Goal: Transaction & Acquisition: Purchase product/service

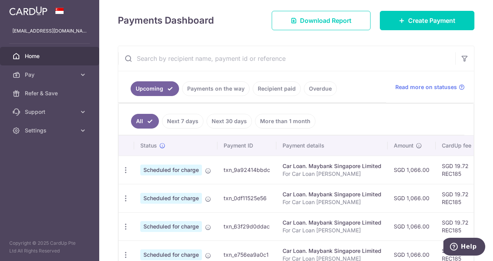
scroll to position [116, 0]
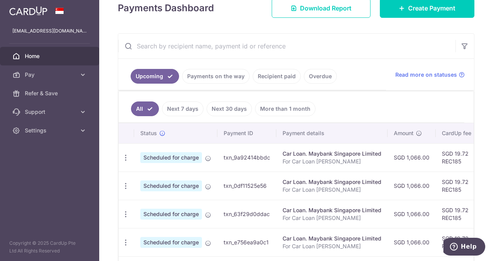
click at [186, 156] on span "Scheduled for charge" at bounding box center [171, 157] width 62 height 11
click at [128, 159] on icon "button" at bounding box center [126, 158] width 8 height 8
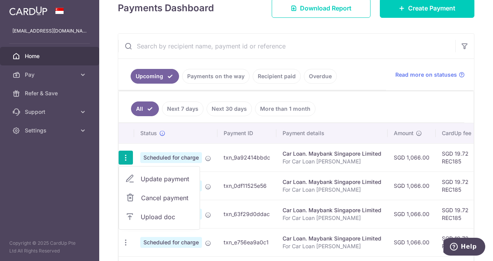
click at [149, 177] on span "Update payment" at bounding box center [167, 179] width 53 height 9
radio input "true"
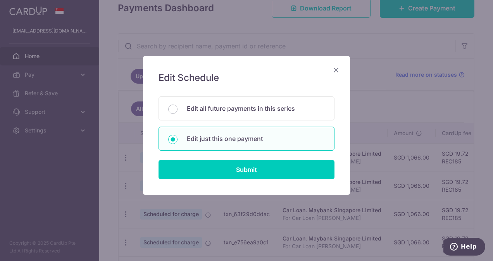
click at [336, 68] on icon "Close" at bounding box center [336, 70] width 9 height 10
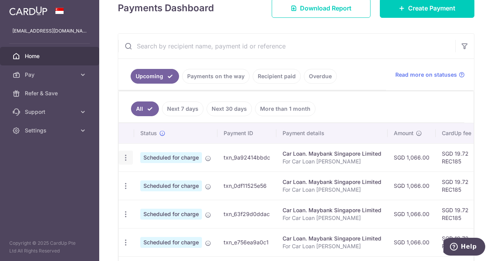
click at [124, 157] on icon "button" at bounding box center [126, 158] width 8 height 8
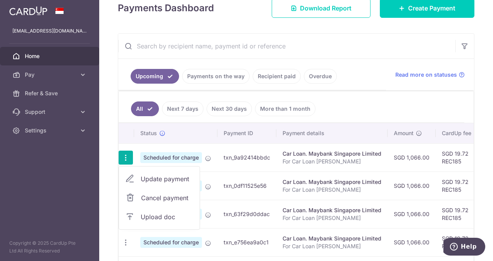
click at [157, 177] on span "Update payment" at bounding box center [167, 179] width 53 height 9
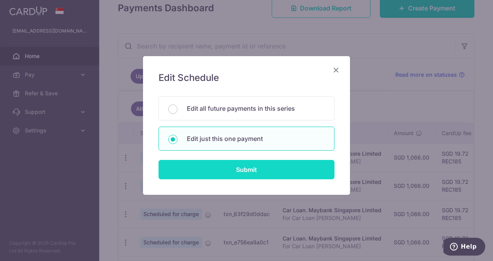
click at [181, 171] on input "Submit" at bounding box center [247, 169] width 176 height 19
radio input "true"
type input "1,066.00"
type input "25/10/2025"
type input "For Car Loan Sam"
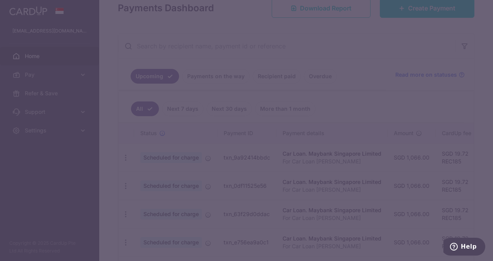
type input "REC185"
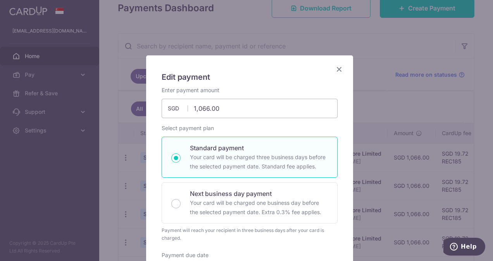
scroll to position [0, 0]
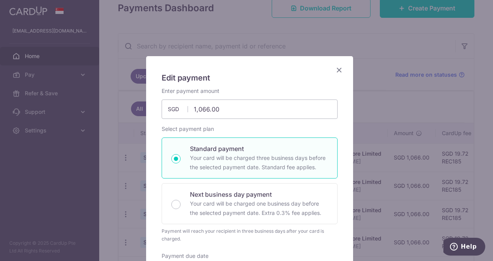
click at [337, 71] on icon "Close" at bounding box center [339, 70] width 9 height 10
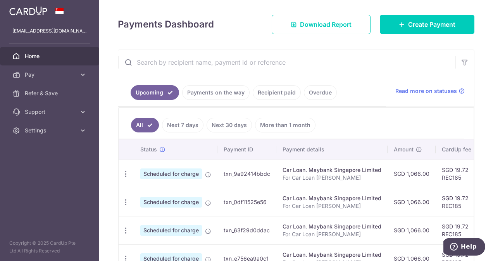
scroll to position [116, 0]
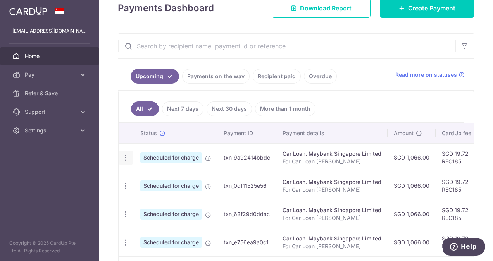
click at [124, 158] on icon "button" at bounding box center [126, 158] width 8 height 8
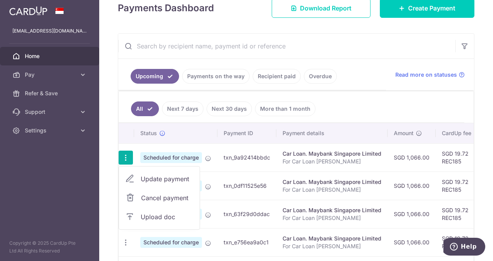
click at [141, 198] on span "Cancel payment" at bounding box center [167, 198] width 52 height 9
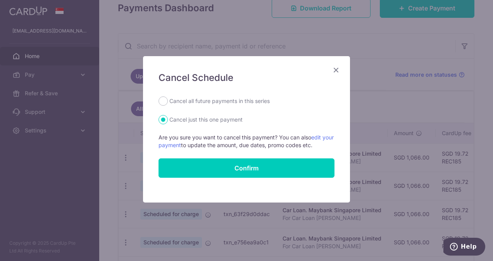
click at [244, 102] on label "Cancel all future payments in this series" at bounding box center [219, 101] width 100 height 9
click at [168, 102] on input "Cancel all future payments in this series" at bounding box center [163, 101] width 9 height 9
radio input "true"
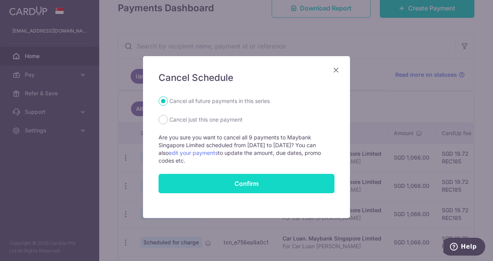
click at [245, 181] on button "Confirm" at bounding box center [247, 183] width 176 height 19
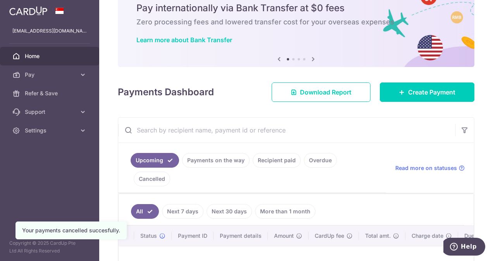
scroll to position [78, 0]
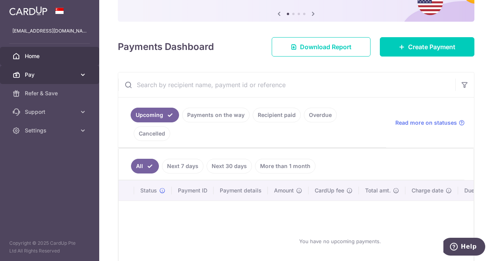
click at [46, 74] on span "Pay" at bounding box center [50, 75] width 51 height 8
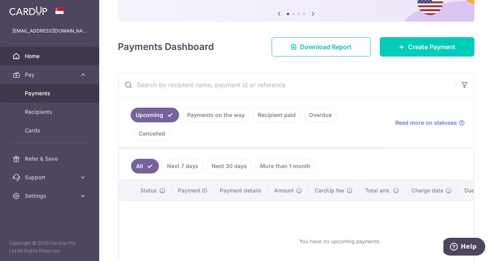
click at [43, 92] on span "Payments" at bounding box center [50, 94] width 51 height 8
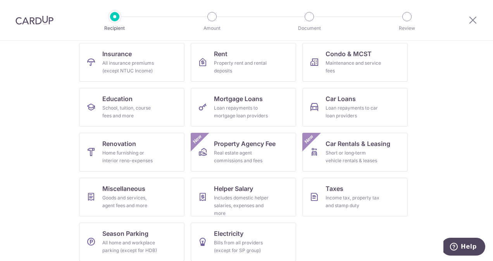
scroll to position [85, 0]
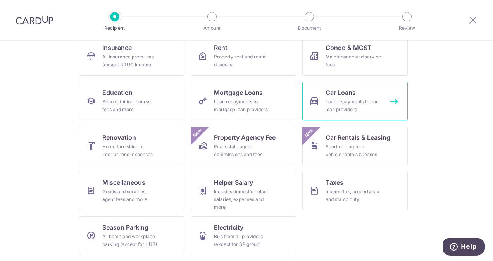
click at [353, 99] on div "Loan repayments to car loan providers" at bounding box center [354, 106] width 56 height 16
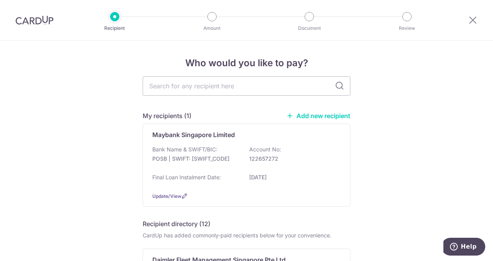
click at [315, 117] on link "Add new recipient" at bounding box center [319, 116] width 64 height 8
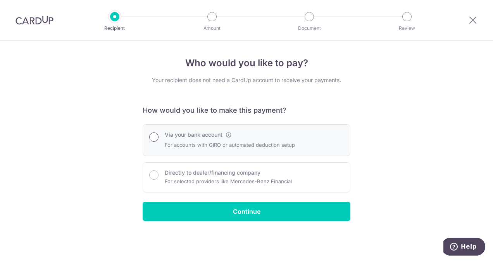
click at [152, 136] on input "Via your bank account" at bounding box center [153, 137] width 9 height 9
radio input "true"
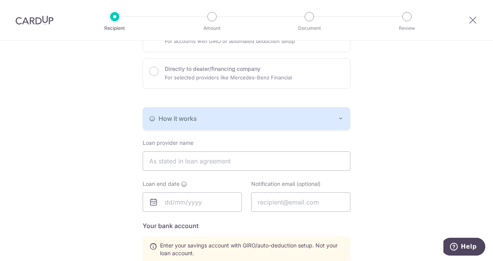
scroll to position [116, 0]
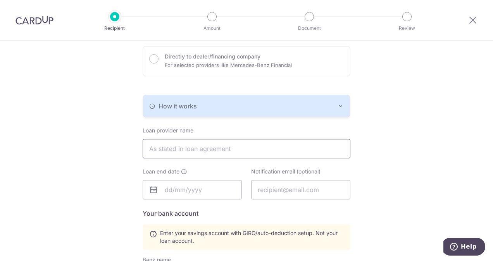
click at [269, 147] on input "text" at bounding box center [247, 148] width 208 height 19
click at [401, 159] on div "Who would you like to pay? Your recipient does not need a CardUp account to rec…" at bounding box center [246, 194] width 493 height 540
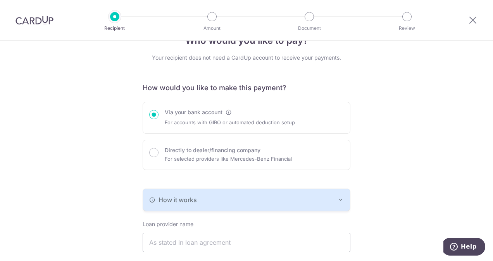
scroll to position [0, 0]
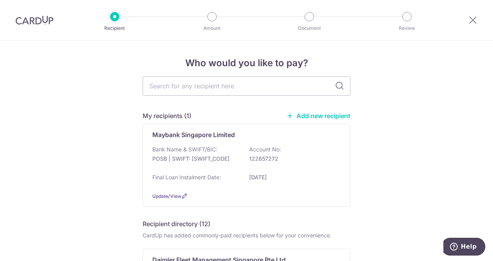
click at [306, 116] on link "Add new recipient" at bounding box center [319, 116] width 64 height 8
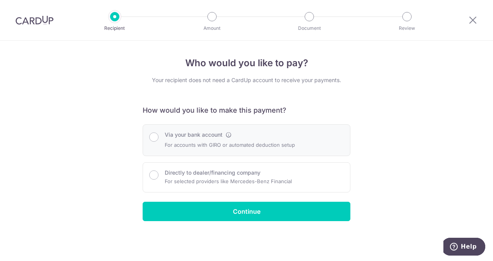
click at [248, 141] on p "For accounts with GIRO or automated deduction setup" at bounding box center [230, 144] width 130 height 9
radio input "true"
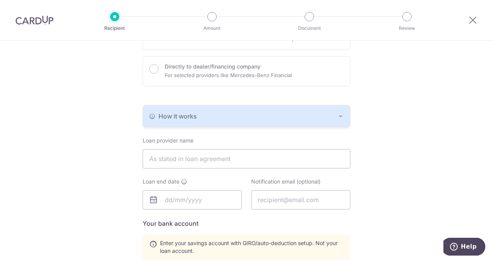
scroll to position [116, 0]
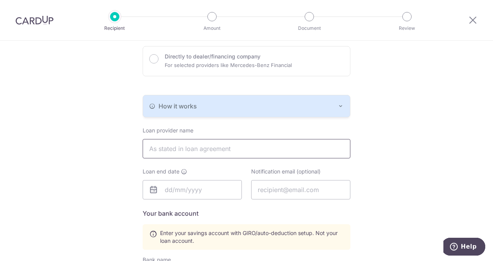
click at [246, 147] on input "text" at bounding box center [247, 148] width 208 height 19
type input "DBS Bank"
click at [398, 192] on div "Who would you like to pay? Your recipient does not need a CardUp account to rec…" at bounding box center [246, 194] width 493 height 540
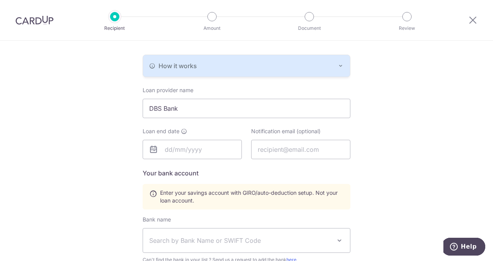
scroll to position [155, 0]
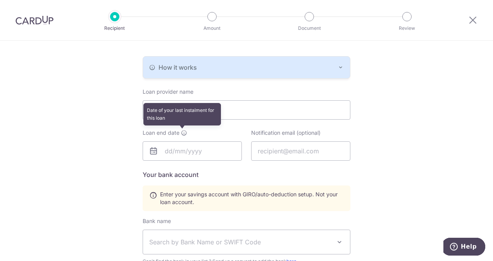
click at [181, 133] on icon at bounding box center [184, 133] width 6 height 6
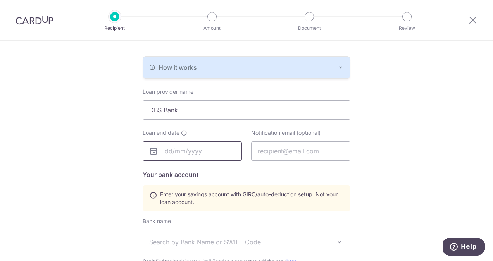
click at [170, 151] on input "text" at bounding box center [192, 151] width 99 height 19
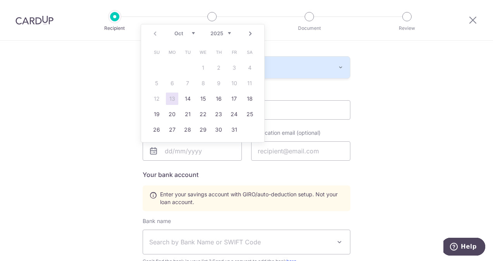
click at [231, 33] on div "Prev Next Oct Nov Dec 2025 2026 2027 2028 2029 2030 2031 2032 2033 2034 2035" at bounding box center [202, 33] width 123 height 19
click at [230, 33] on select "2025 2026 2027 2028 2029 2030 2031 2032 2033 2034 2035" at bounding box center [221, 33] width 21 height 6
click at [190, 33] on select "Jan Feb Mar Apr May Jun Jul Aug Sep Oct Nov Dec" at bounding box center [185, 33] width 21 height 6
click at [221, 132] on link "31" at bounding box center [219, 130] width 12 height 12
type input "31/12/2026"
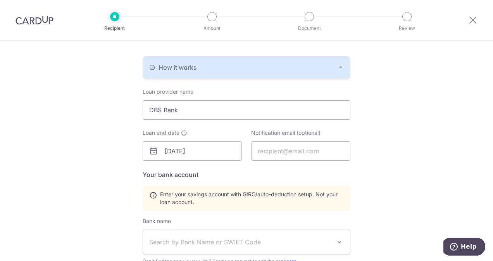
scroll to position [194, 0]
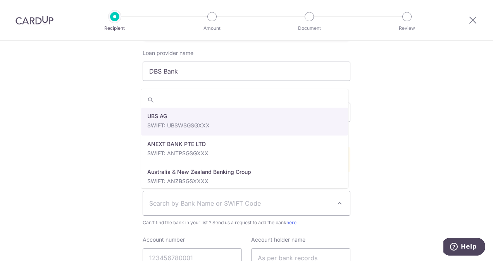
click at [247, 203] on span "Search by Bank Name or SWIFT Code" at bounding box center [240, 203] width 182 height 9
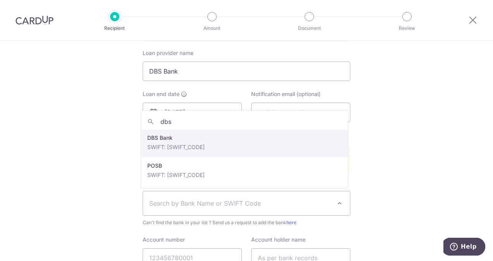
type input "dbs"
select select "6"
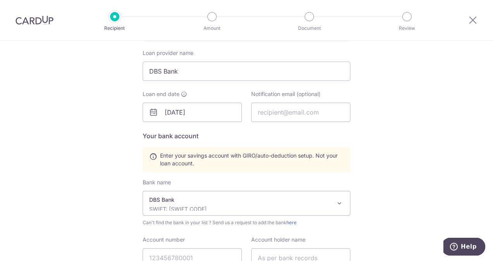
scroll to position [233, 0]
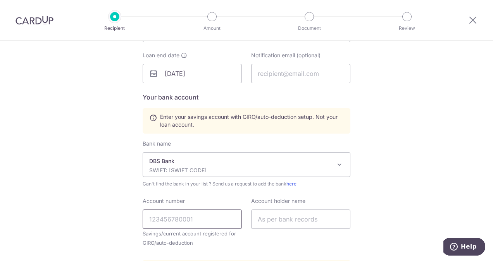
click at [196, 222] on input "Account number" at bounding box center [192, 219] width 99 height 19
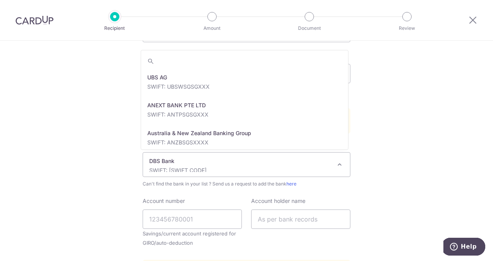
click at [242, 162] on p "DBS Bank" at bounding box center [240, 161] width 182 height 8
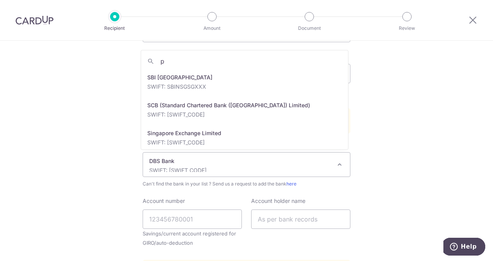
scroll to position [0, 0]
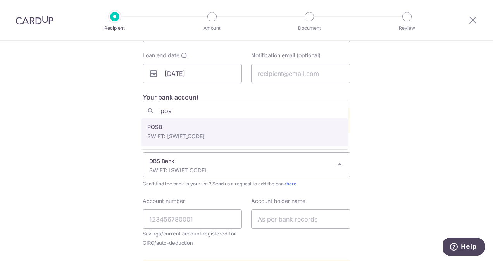
type input "pos"
select select "19"
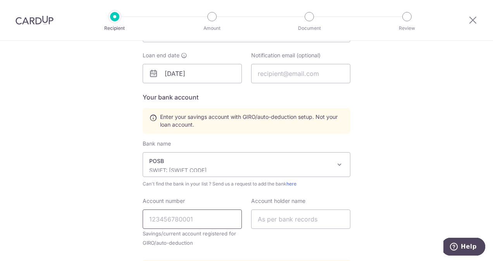
click at [181, 219] on input "Account number" at bounding box center [192, 219] width 99 height 19
type input "122657272"
click at [290, 216] on input "text" at bounding box center [300, 219] width 99 height 19
type input "Koh Ting Kin"
click at [441, 142] on div "Who would you like to pay? Your recipient does not need a CardUp account to rec…" at bounding box center [246, 78] width 493 height 540
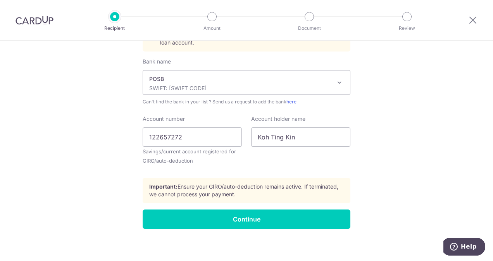
scroll to position [317, 0]
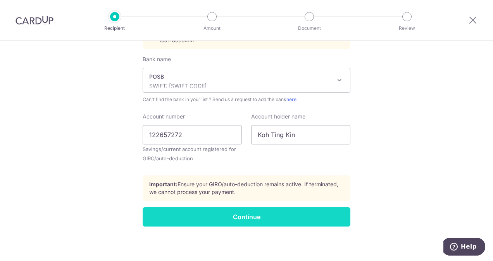
click at [279, 214] on input "Continue" at bounding box center [247, 216] width 208 height 19
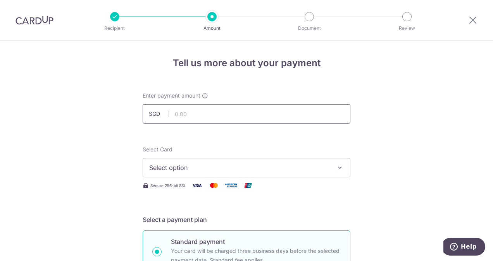
click at [204, 114] on input "text" at bounding box center [247, 113] width 208 height 19
type input "1,297.00"
click at [339, 169] on icon "button" at bounding box center [340, 168] width 8 height 8
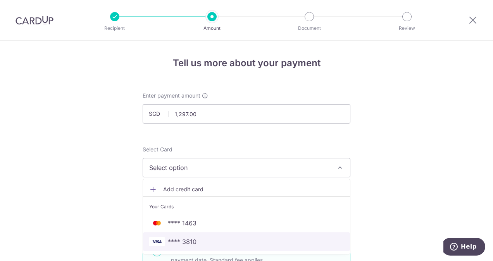
click at [219, 247] on link "**** 3810" at bounding box center [246, 242] width 207 height 19
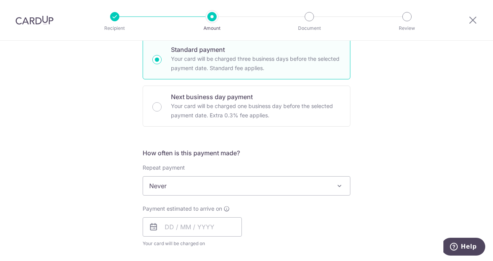
scroll to position [194, 0]
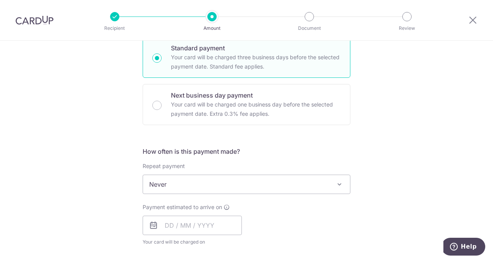
click at [335, 184] on span at bounding box center [339, 184] width 9 height 9
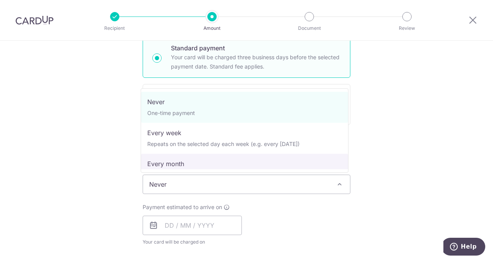
select select "3"
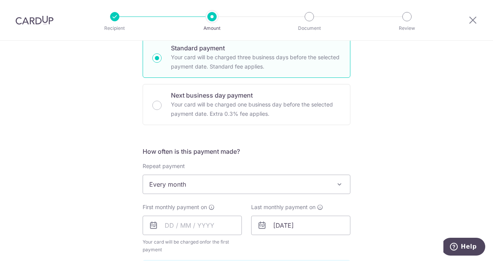
scroll to position [233, 0]
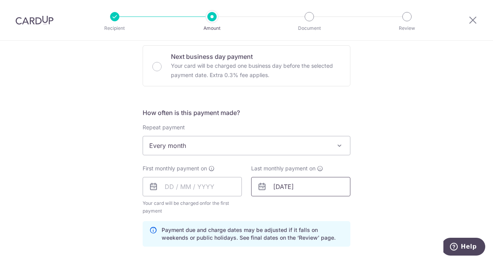
click at [310, 184] on input "31/12/2026" at bounding box center [300, 186] width 99 height 19
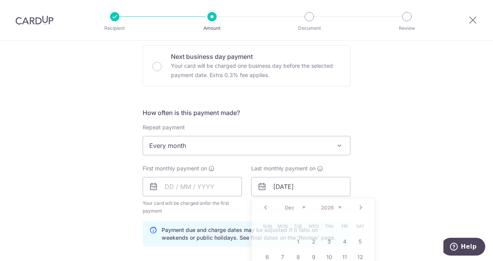
click at [364, 165] on div "Tell us more about your payment Enter payment amount SGD 1,297.00 1297.00 Recip…" at bounding box center [246, 178] width 493 height 741
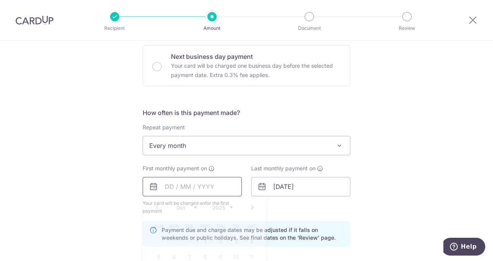
click at [196, 187] on input "text" at bounding box center [192, 186] width 99 height 19
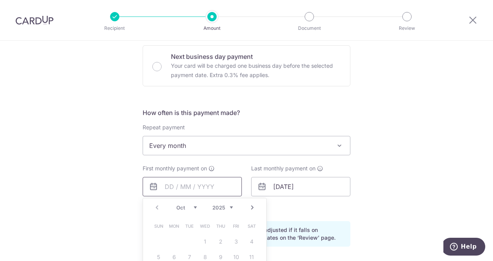
scroll to position [310, 0]
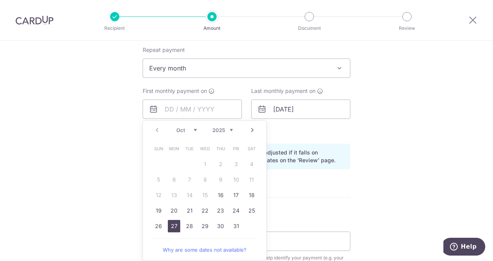
click at [172, 226] on link "27" at bounding box center [174, 226] width 12 height 12
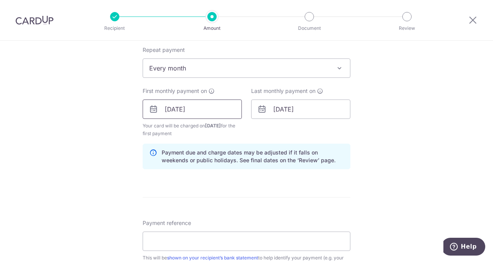
click at [187, 109] on input "27/10/2025" at bounding box center [192, 109] width 99 height 19
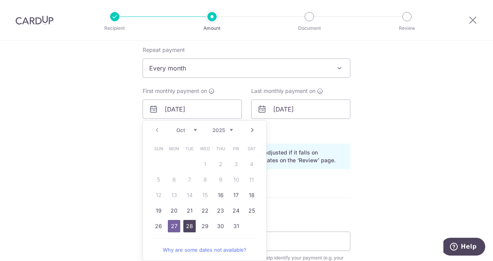
click at [187, 230] on link "28" at bounding box center [189, 226] width 12 height 12
type input "[DATE]"
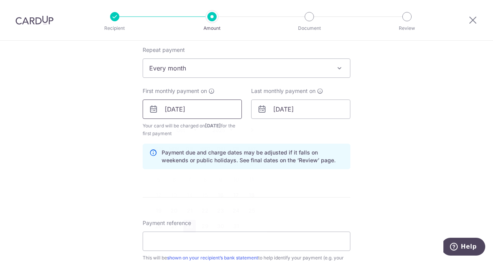
click at [216, 103] on input "28/10/2025" at bounding box center [192, 109] width 99 height 19
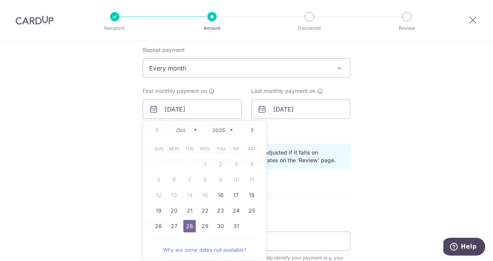
click at [419, 111] on div "Tell us more about your payment Enter payment amount SGD 1,297.00 1297.00 Recip…" at bounding box center [246, 100] width 493 height 741
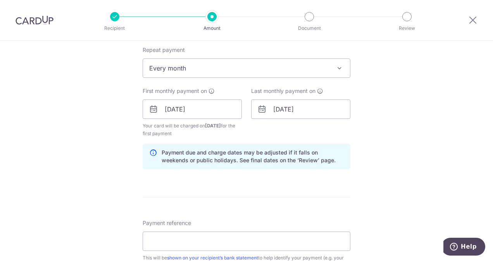
click at [74, 168] on div "Tell us more about your payment Enter payment amount SGD 1,297.00 1297.00 Recip…" at bounding box center [246, 100] width 493 height 741
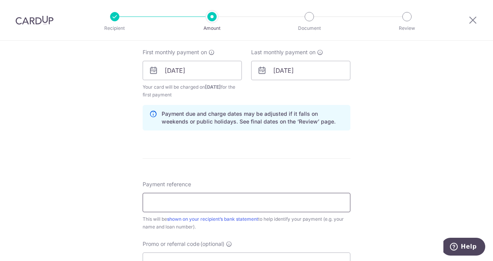
click at [185, 200] on input "Payment reference" at bounding box center [247, 202] width 208 height 19
type input "For DBS Car Loan"
click at [455, 176] on div "Tell us more about your payment Enter payment amount SGD 1,297.00 1297.00 Recip…" at bounding box center [246, 62] width 493 height 741
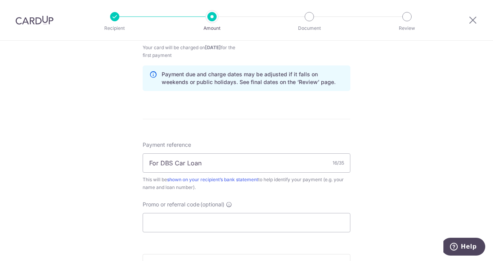
scroll to position [388, 0]
drag, startPoint x: 191, startPoint y: 223, endPoint x: 192, endPoint y: 197, distance: 25.6
click at [192, 216] on input "Promo or referral code (optional)" at bounding box center [247, 223] width 208 height 19
paste input "3NEWR4"
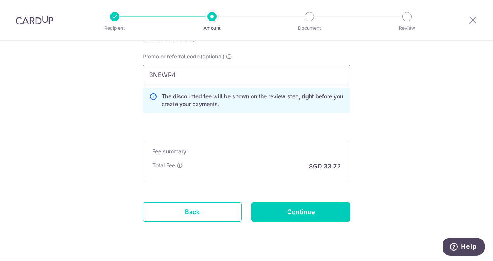
scroll to position [543, 0]
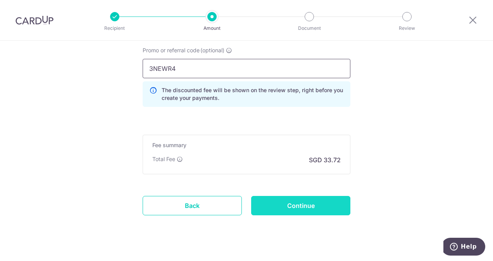
type input "3NEWR4"
click at [322, 204] on input "Continue" at bounding box center [300, 205] width 99 height 19
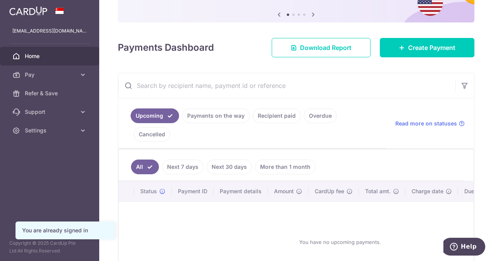
scroll to position [78, 0]
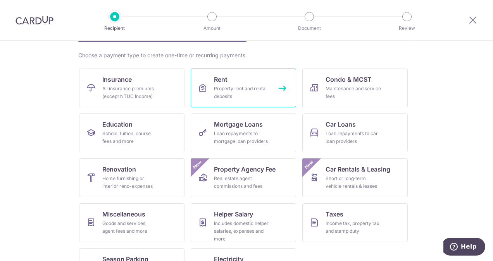
scroll to position [109, 0]
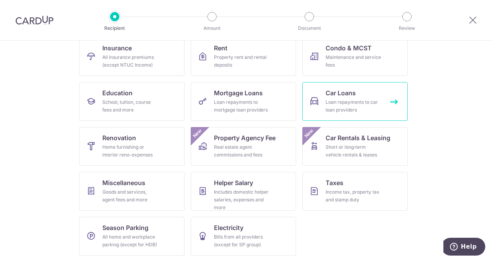
click at [344, 101] on div "Loan repayments to car loan providers" at bounding box center [354, 106] width 56 height 16
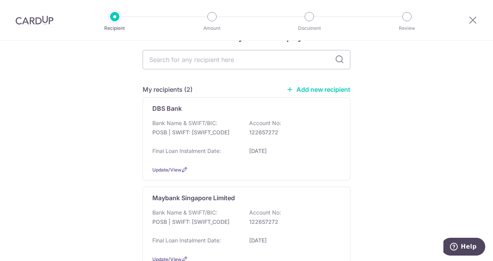
scroll to position [39, 0]
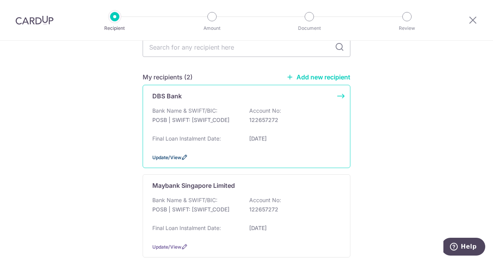
click at [173, 155] on span "Update/View" at bounding box center [166, 158] width 29 height 6
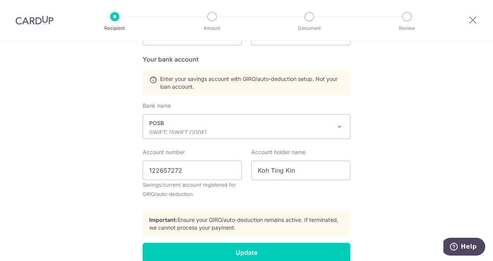
scroll to position [306, 0]
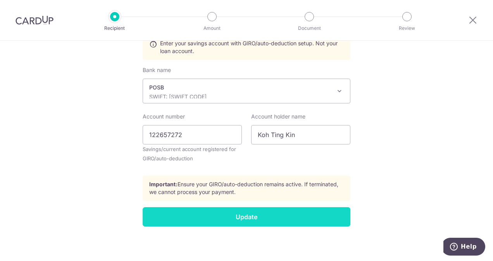
click at [254, 216] on input "Update" at bounding box center [247, 216] width 208 height 19
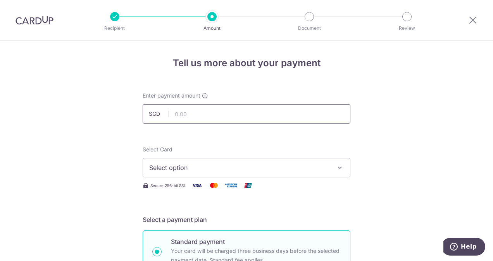
click at [239, 119] on input "text" at bounding box center [247, 113] width 208 height 19
type input "1,279.00"
click at [214, 169] on span "Select option" at bounding box center [239, 167] width 181 height 9
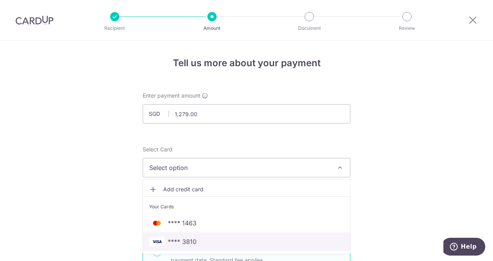
click at [207, 239] on span "**** 3810" at bounding box center [246, 241] width 195 height 9
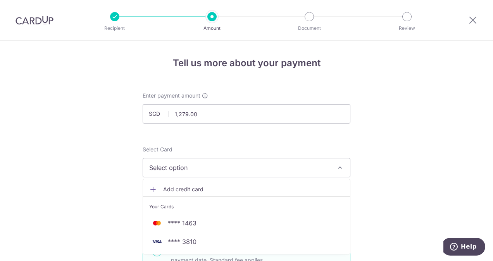
type input "[DATE]"
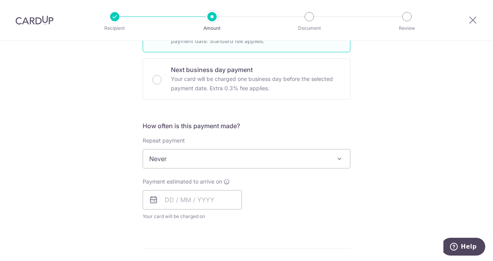
scroll to position [233, 0]
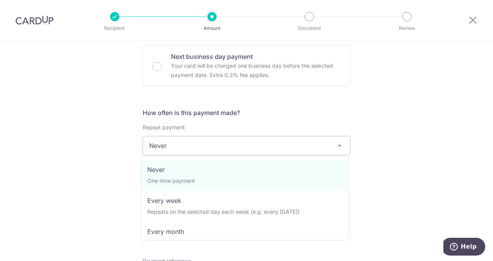
click at [307, 145] on span "Never" at bounding box center [246, 146] width 207 height 19
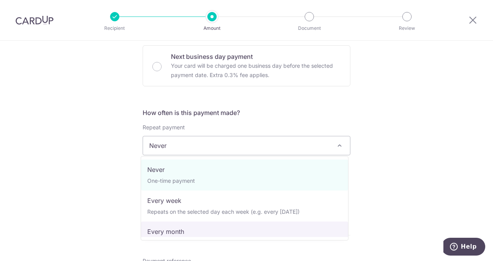
select select "3"
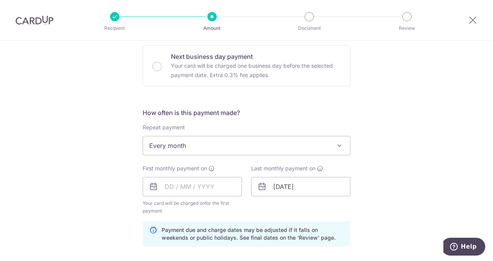
scroll to position [310, 0]
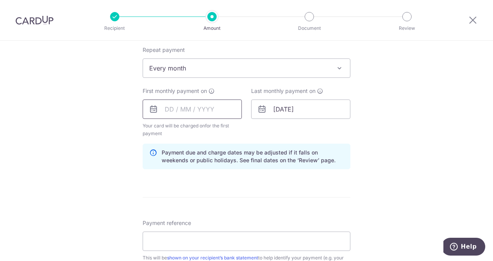
click at [162, 109] on input "text" at bounding box center [192, 109] width 99 height 19
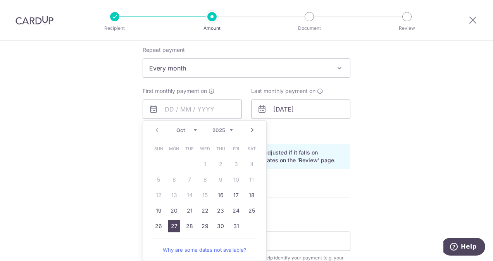
click at [173, 226] on link "27" at bounding box center [174, 226] width 12 height 12
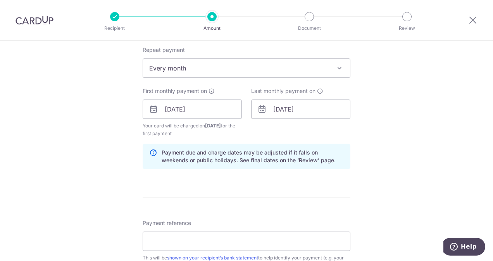
scroll to position [349, 0]
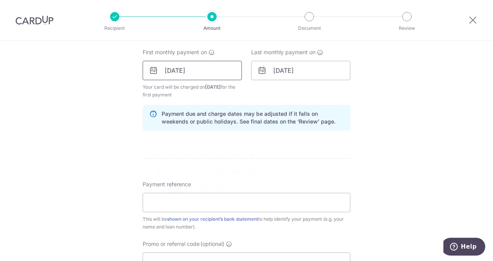
click at [161, 65] on input "27/10/2025" at bounding box center [192, 70] width 99 height 19
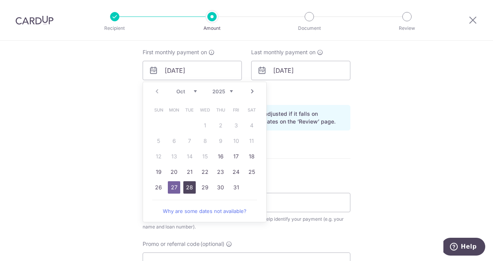
click at [186, 184] on link "28" at bounding box center [189, 187] width 12 height 12
type input "28/10/2025"
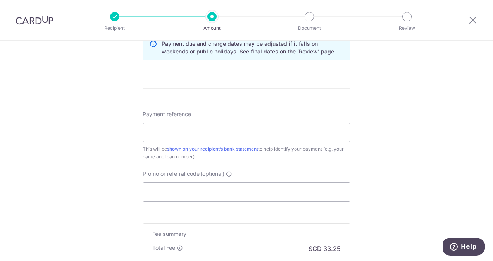
scroll to position [427, 0]
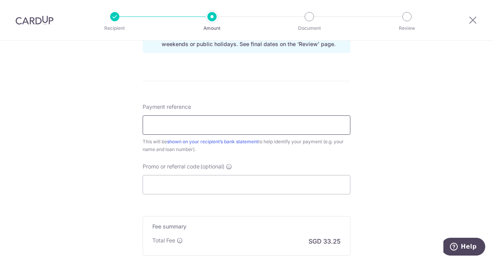
click at [267, 121] on input "Payment reference" at bounding box center [247, 125] width 208 height 19
click at [232, 122] on input "Payment reference" at bounding box center [247, 125] width 208 height 19
type input "For DBS Car Loan"
type input "3NEWR4"
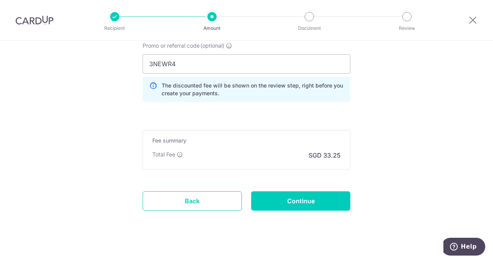
scroll to position [553, 0]
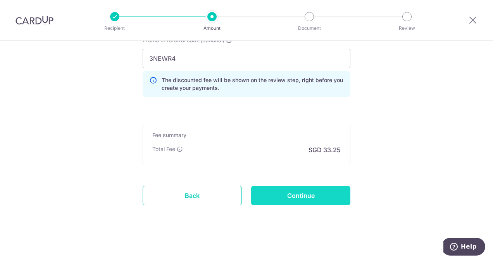
click at [283, 194] on input "Continue" at bounding box center [300, 195] width 99 height 19
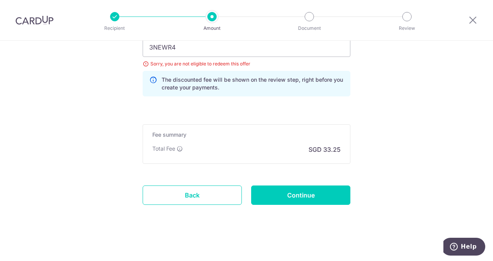
scroll to position [408, 0]
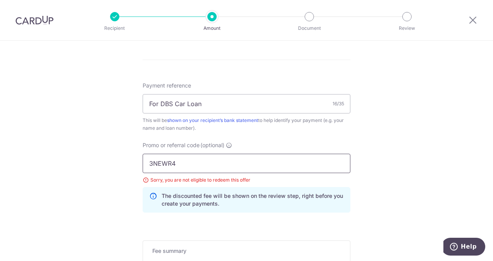
drag, startPoint x: 190, startPoint y: 164, endPoint x: 100, endPoint y: 156, distance: 90.3
click at [100, 156] on div "Tell us more about your payment Enter payment amount SGD 1,279.00 1279.00 Selec…" at bounding box center [246, 5] width 493 height 747
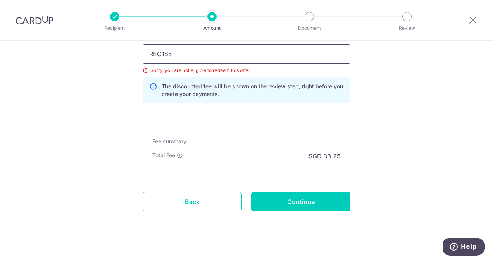
scroll to position [525, 0]
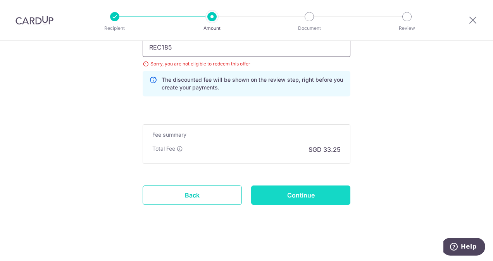
type input "REC185"
click at [293, 193] on input "Continue" at bounding box center [300, 195] width 99 height 19
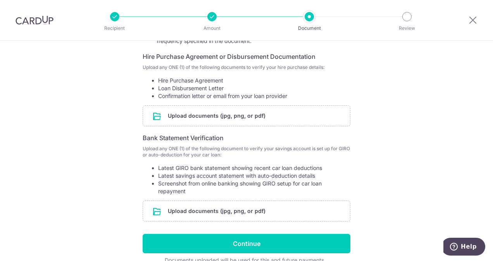
scroll to position [94, 0]
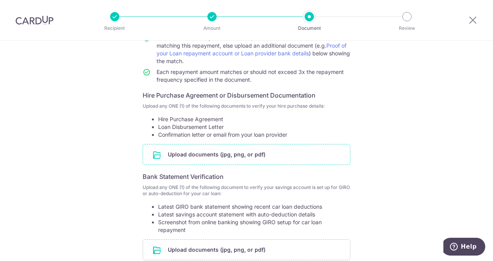
click at [228, 156] on input "file" at bounding box center [246, 155] width 207 height 20
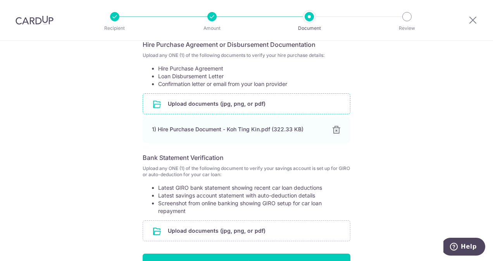
scroll to position [203, 0]
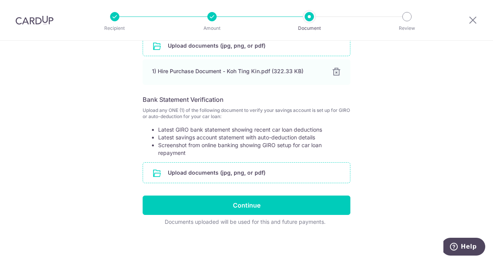
click at [283, 176] on input "file" at bounding box center [246, 173] width 207 height 20
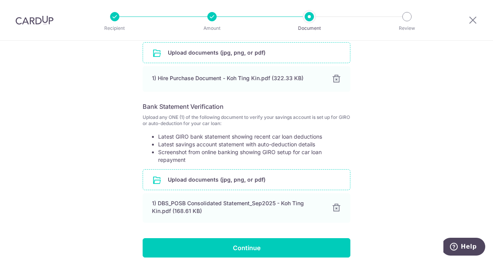
scroll to position [239, 0]
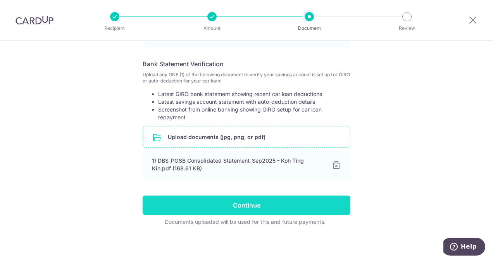
click at [292, 207] on input "Continue" at bounding box center [247, 205] width 208 height 19
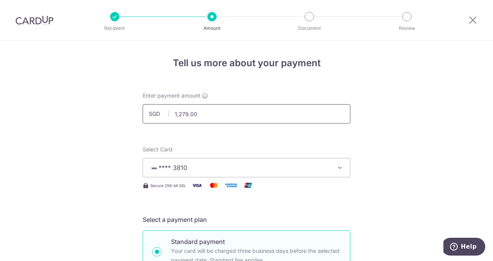
drag, startPoint x: 229, startPoint y: 116, endPoint x: 71, endPoint y: 102, distance: 158.5
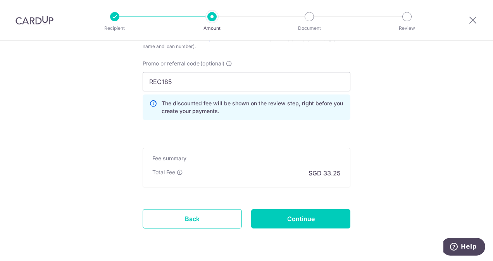
scroll to position [514, 0]
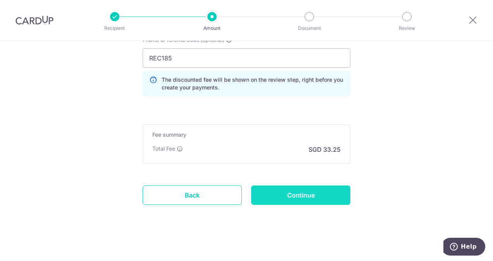
click at [295, 190] on input "Continue" at bounding box center [300, 195] width 99 height 19
type input "1,297.00"
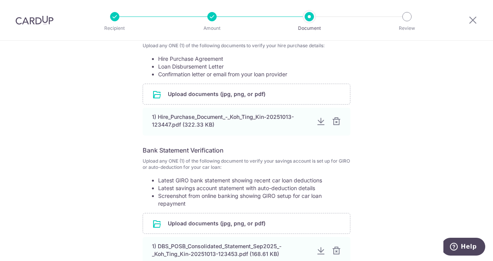
scroll to position [240, 0]
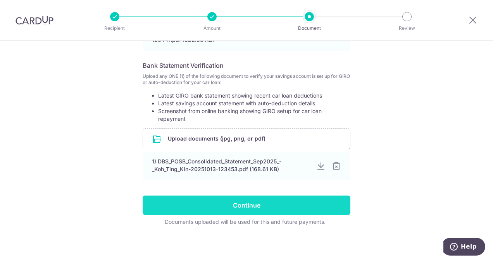
click at [287, 202] on input "Continue" at bounding box center [247, 205] width 208 height 19
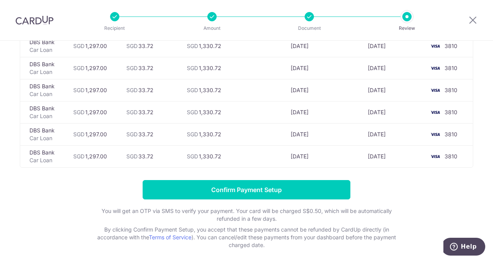
scroll to position [277, 0]
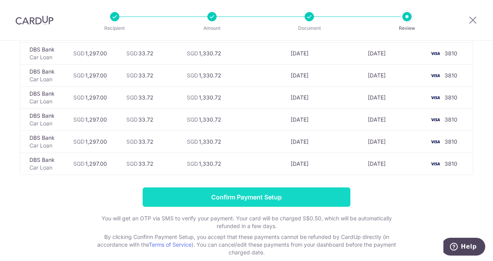
click at [276, 192] on input "Confirm Payment Setup" at bounding box center [247, 197] width 208 height 19
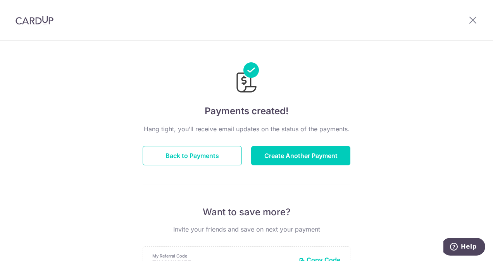
click at [44, 21] on img at bounding box center [35, 20] width 38 height 9
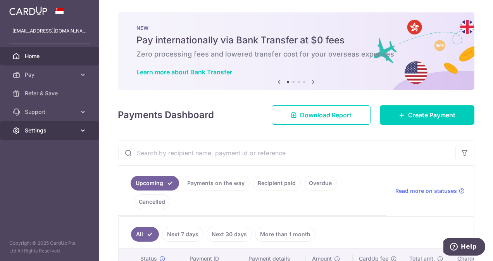
click at [78, 133] on link "Settings" at bounding box center [49, 130] width 99 height 19
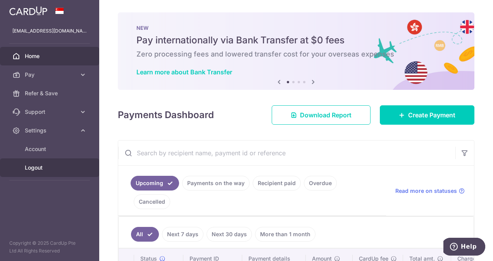
click at [39, 166] on span "Logout" at bounding box center [50, 168] width 51 height 8
